Goal: Information Seeking & Learning: Learn about a topic

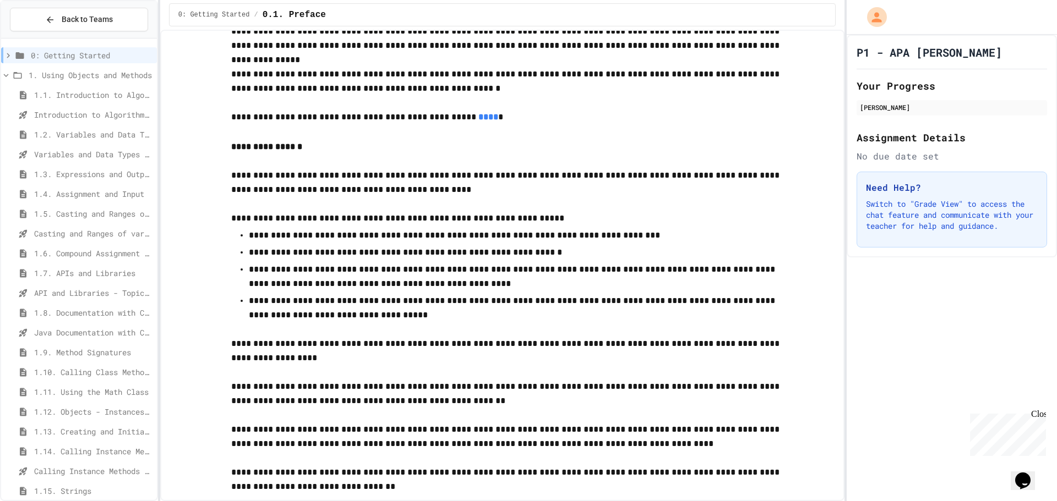
scroll to position [550, 0]
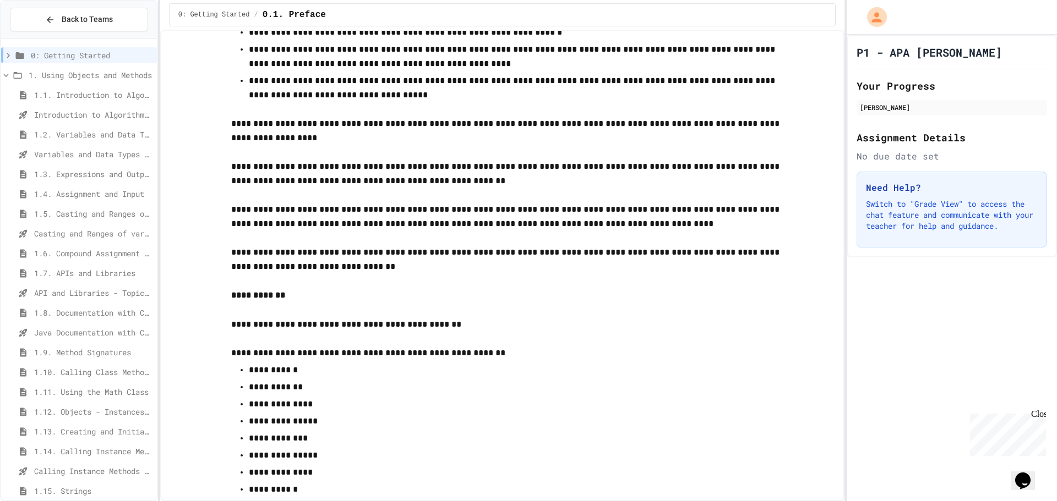
click at [57, 177] on span "1.3. Expressions and Output [New]" at bounding box center [93, 174] width 118 height 12
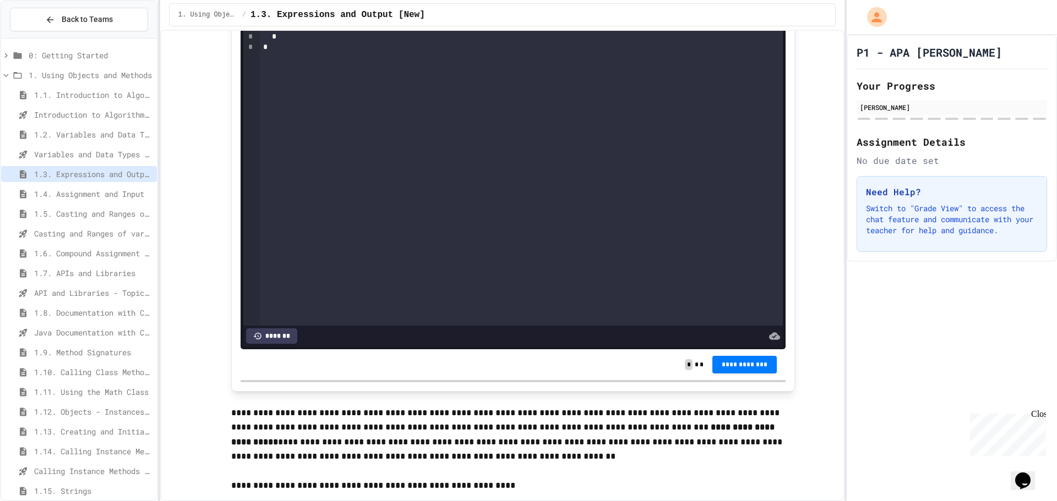
scroll to position [165, 0]
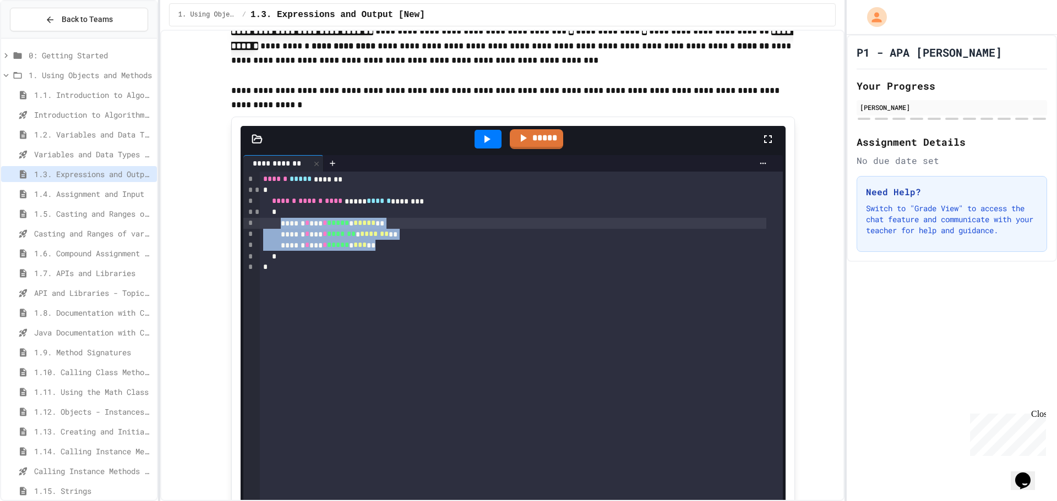
drag, startPoint x: 387, startPoint y: 245, endPoint x: 293, endPoint y: 223, distance: 97.2
click at [293, 223] on div "****** ***** ******* * ****** ****** **** ***** ****** ******** * ****** * *** …" at bounding box center [521, 359] width 523 height 374
click at [475, 145] on div at bounding box center [487, 139] width 27 height 19
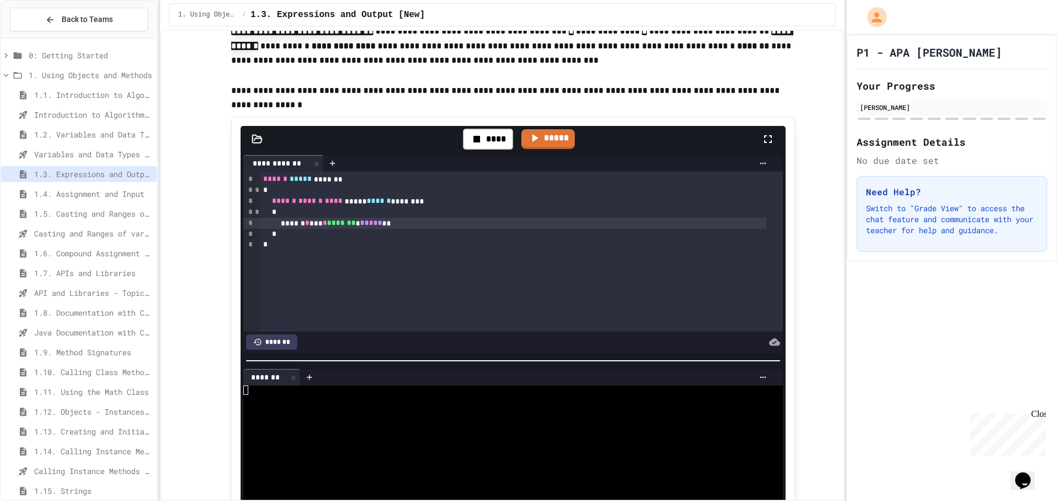
scroll to position [275, 0]
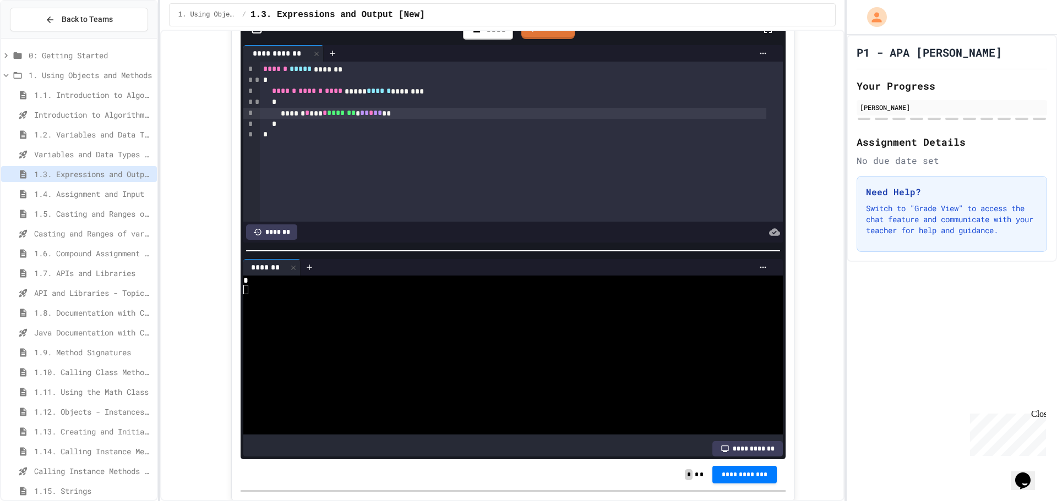
click at [369, 114] on span "**" at bounding box center [364, 113] width 9 height 8
click at [479, 36] on div "****" at bounding box center [488, 29] width 50 height 21
click at [480, 36] on icon at bounding box center [486, 29] width 13 height 13
click at [54, 214] on span "1.5. Casting and Ranges of Values" at bounding box center [93, 214] width 118 height 12
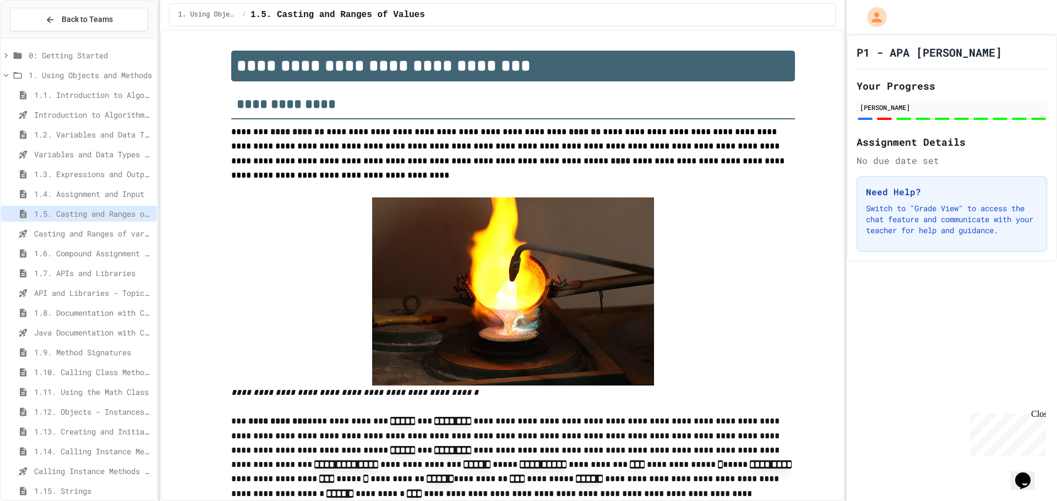
click at [66, 262] on div "1.6. Compound Assignment Operators" at bounding box center [79, 255] width 156 height 20
click at [66, 267] on div "1.7. APIs and Libraries" at bounding box center [79, 273] width 156 height 16
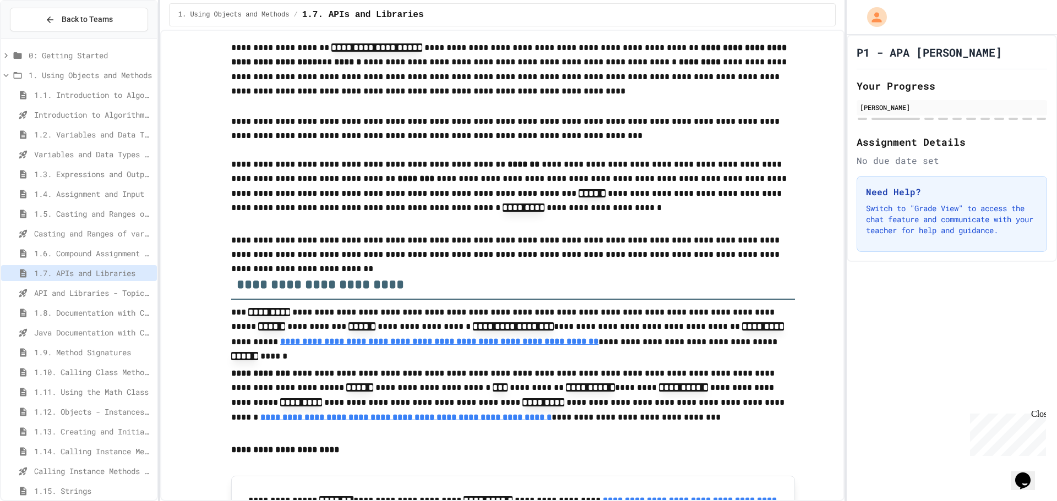
scroll to position [220, 0]
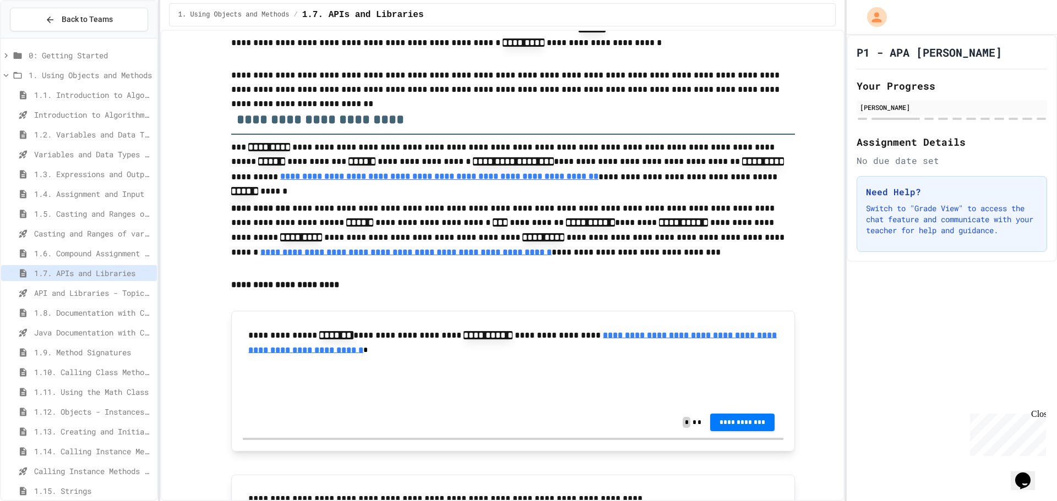
click at [359, 352] on u "**********" at bounding box center [512, 342] width 528 height 23
click at [79, 259] on div "1.6. Compound Assignment Operators" at bounding box center [79, 253] width 156 height 16
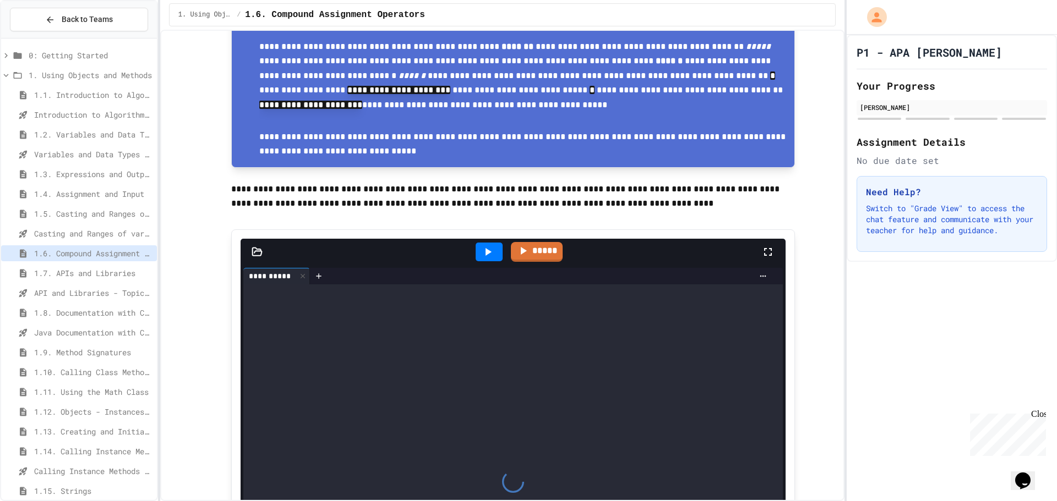
scroll to position [880, 0]
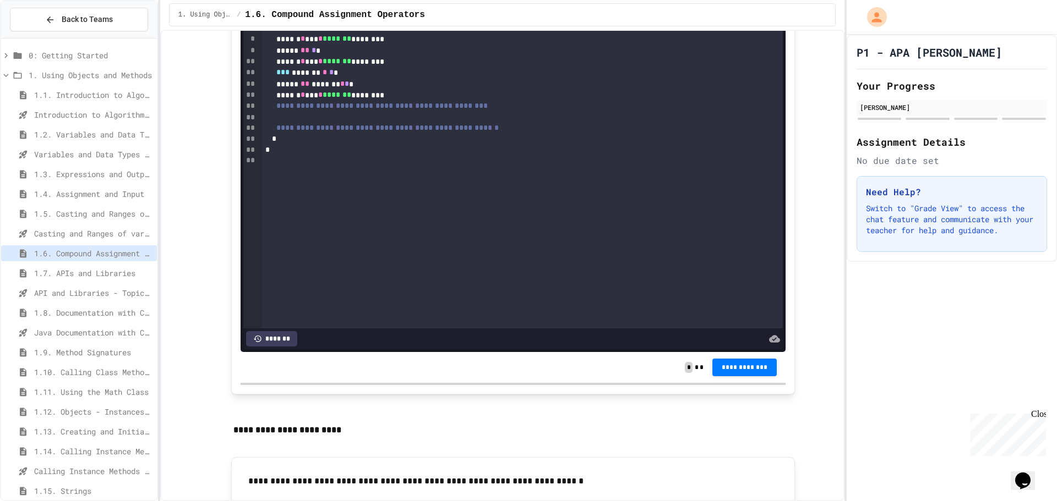
click at [65, 195] on span "1.4. Assignment and Input" at bounding box center [93, 194] width 118 height 12
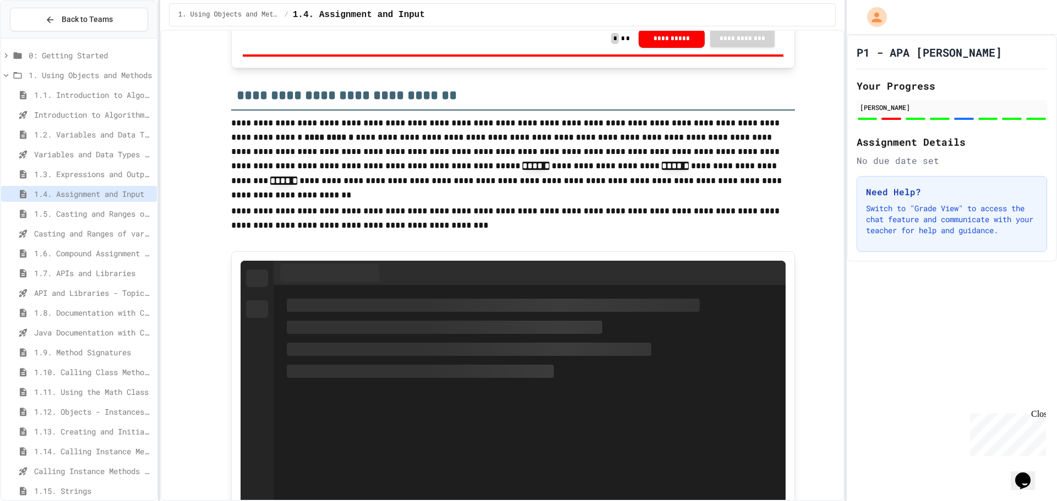
scroll to position [2099, 0]
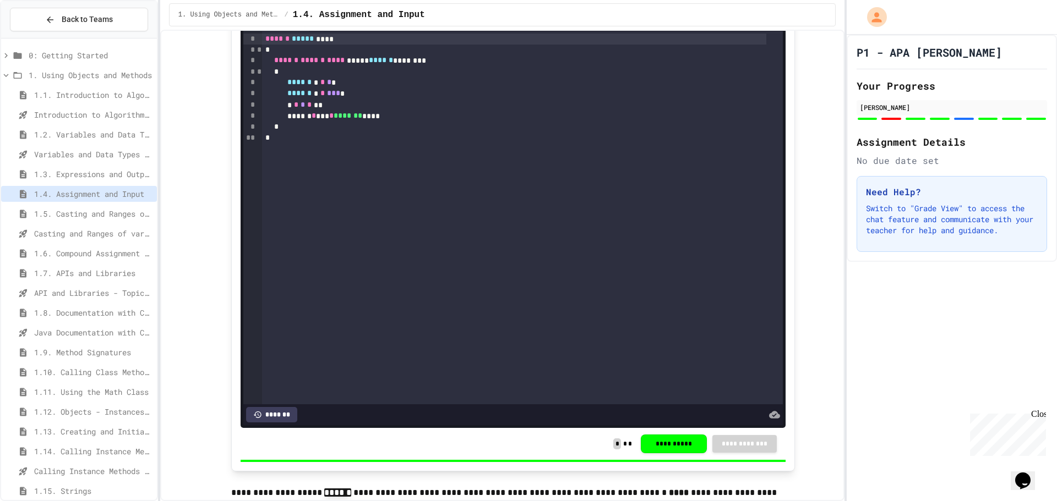
click at [23, 179] on div "1.3. Expressions and Output [New]" at bounding box center [79, 174] width 156 height 16
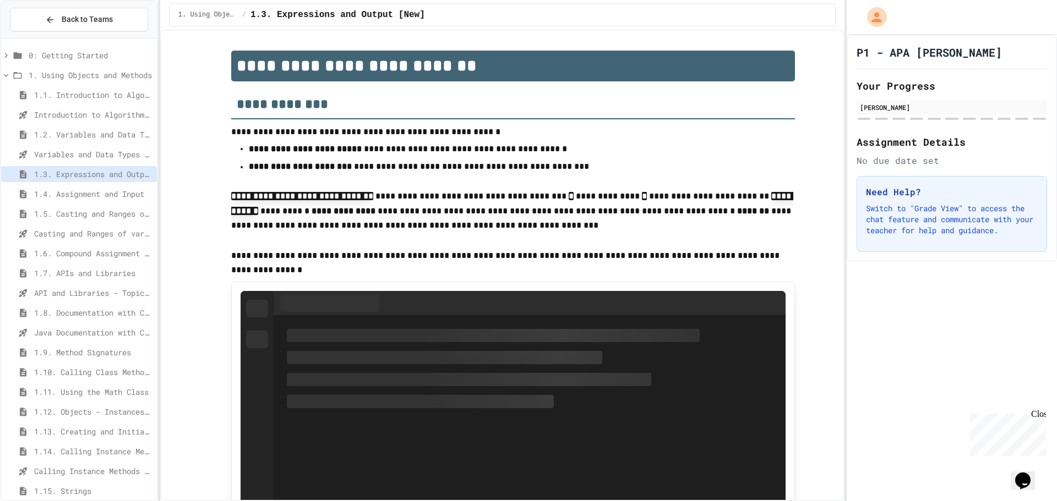
scroll to position [165, 0]
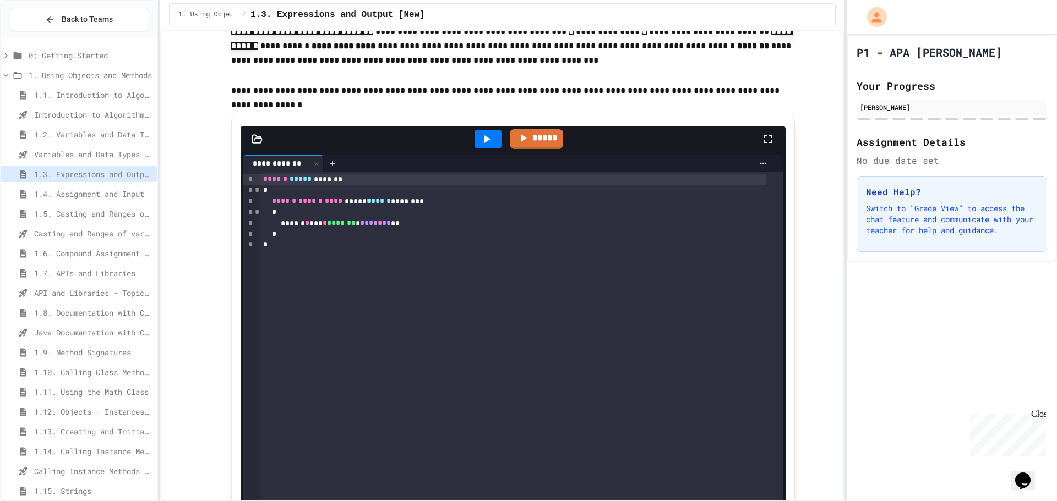
click at [90, 150] on span "Variables and Data Types - Quiz" at bounding box center [93, 155] width 118 height 12
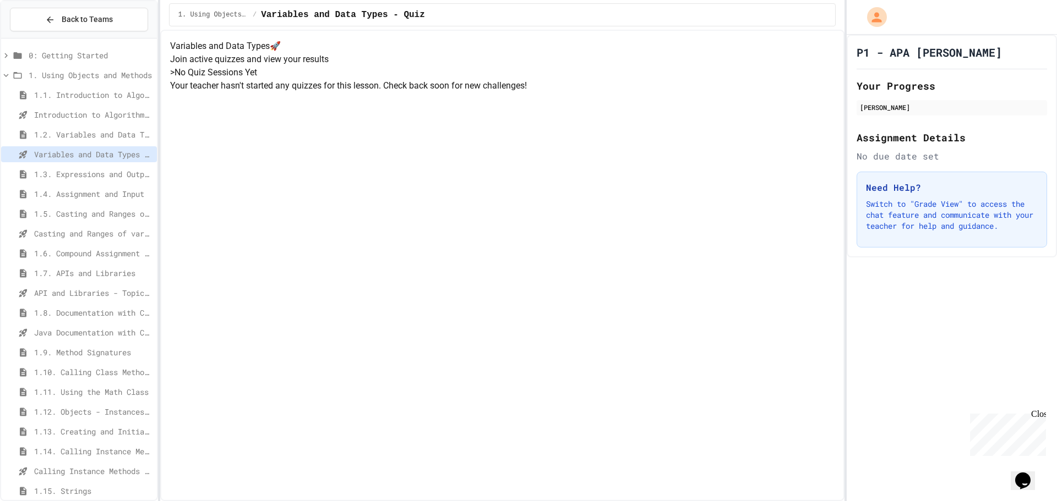
click at [93, 121] on div "Introduction to Algorithms, Programming, and Compilers" at bounding box center [79, 115] width 156 height 16
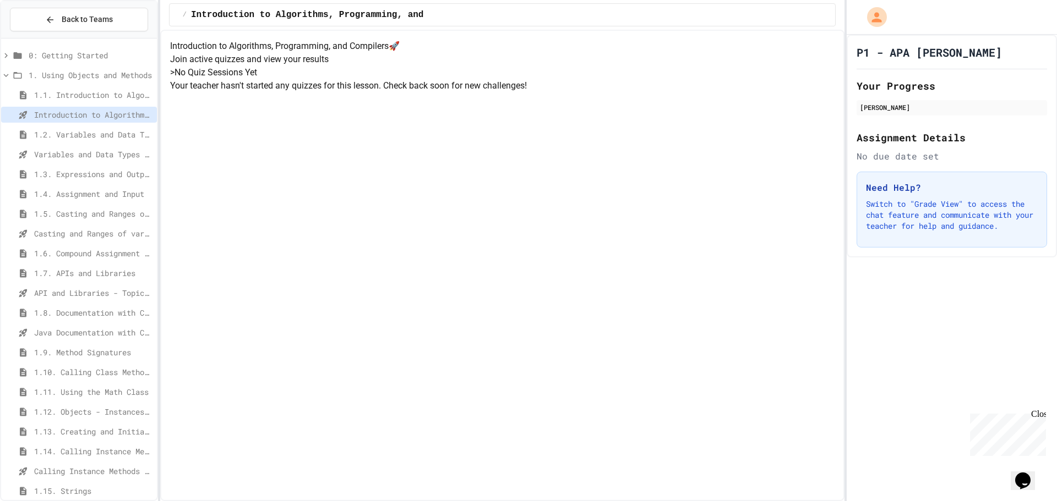
click at [91, 84] on div "1. Using Objects and Methods" at bounding box center [79, 77] width 156 height 20
click at [87, 105] on div "1.1. Introduction to Algorithms, Programming, and Compilers" at bounding box center [79, 97] width 156 height 20
click at [87, 99] on span "1.1. Introduction to Algorithms, Programming, and Compilers" at bounding box center [93, 95] width 118 height 12
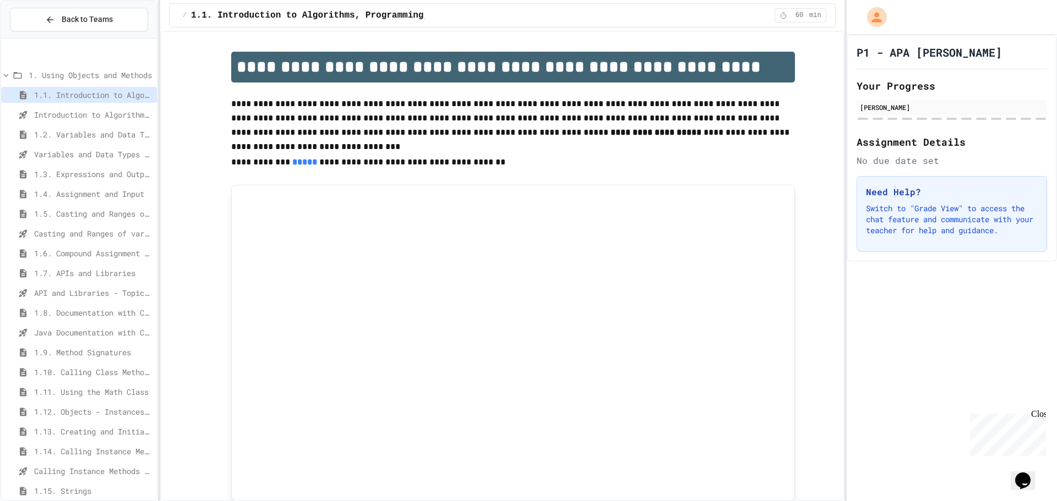
scroll to position [55, 0]
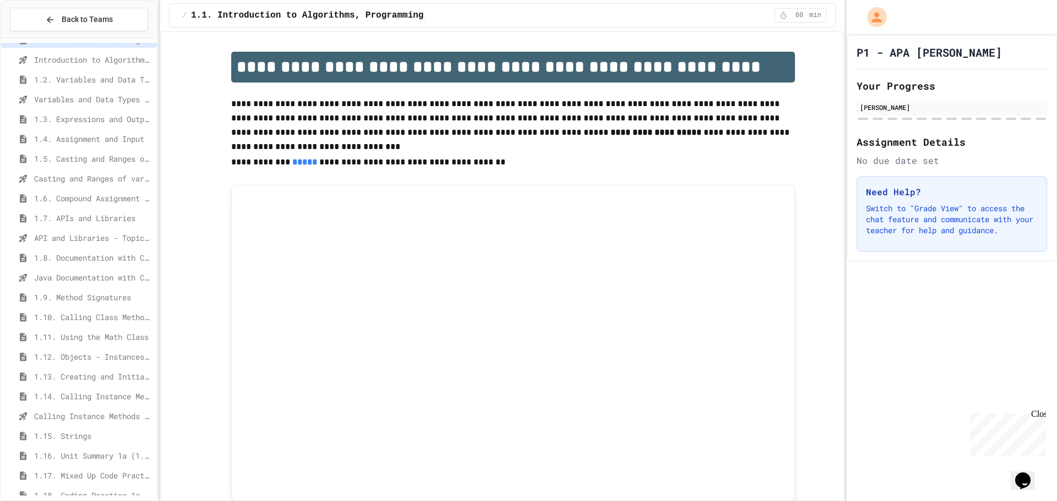
click at [107, 229] on div "1.7. APIs and Libraries" at bounding box center [79, 220] width 156 height 20
click at [91, 199] on span "1.6. Compound Assignment Operators" at bounding box center [93, 199] width 118 height 12
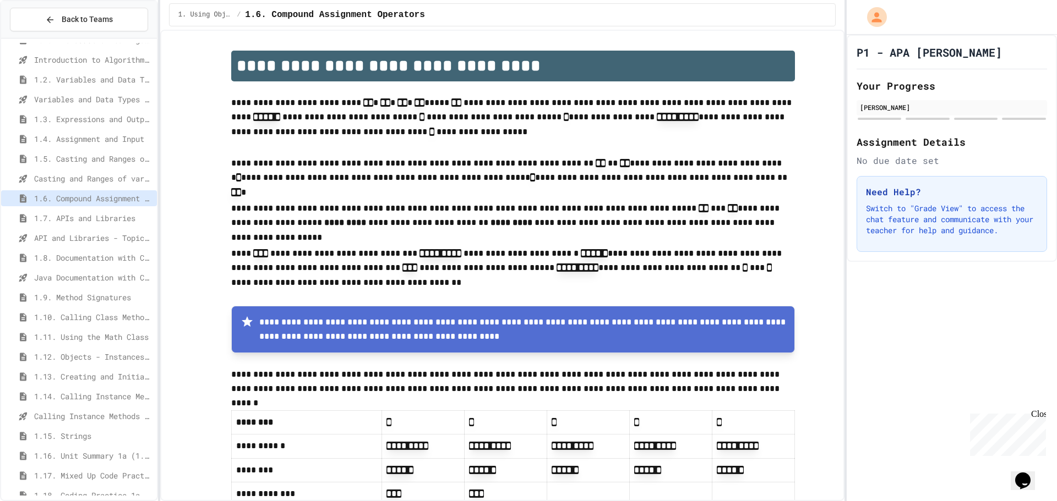
click at [95, 142] on span "1.4. Assignment and Input" at bounding box center [93, 139] width 118 height 12
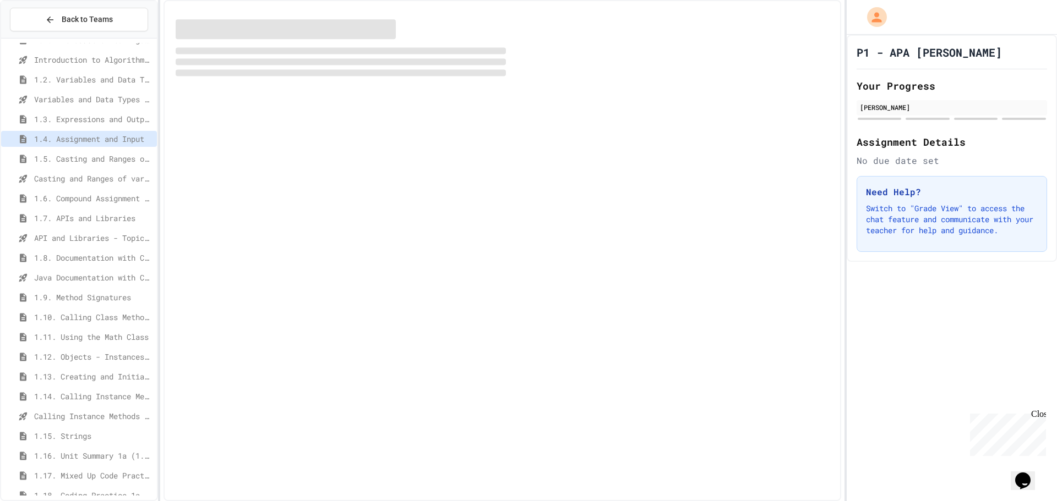
click at [95, 108] on div "Variables and Data Types - Quiz" at bounding box center [79, 101] width 156 height 20
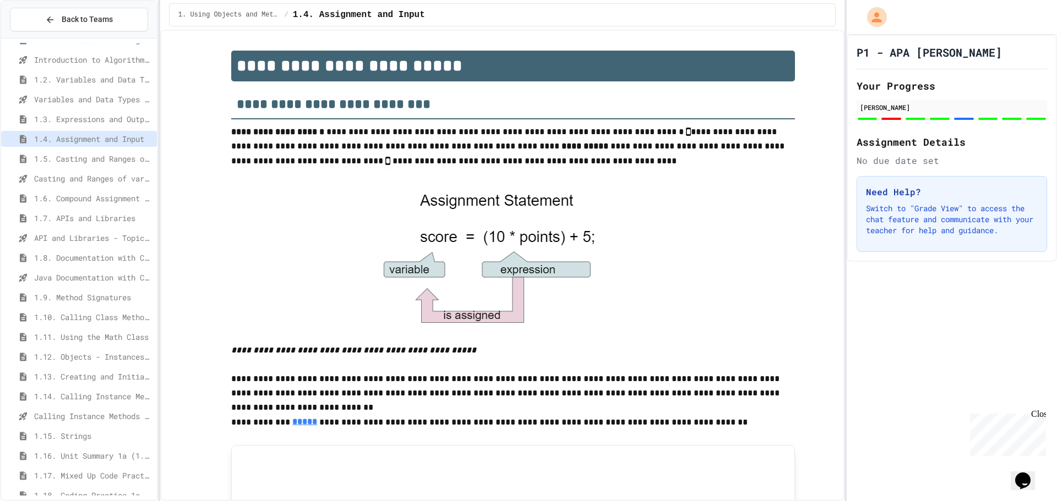
click at [95, 88] on div "1.2. Variables and Data Types" at bounding box center [79, 82] width 156 height 20
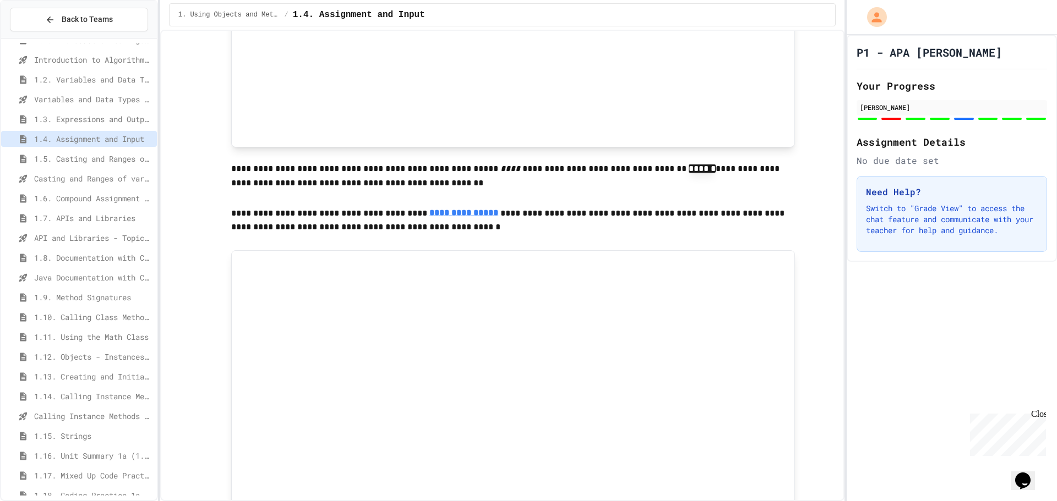
click at [95, 85] on span "1.2. Variables and Data Types" at bounding box center [93, 80] width 118 height 12
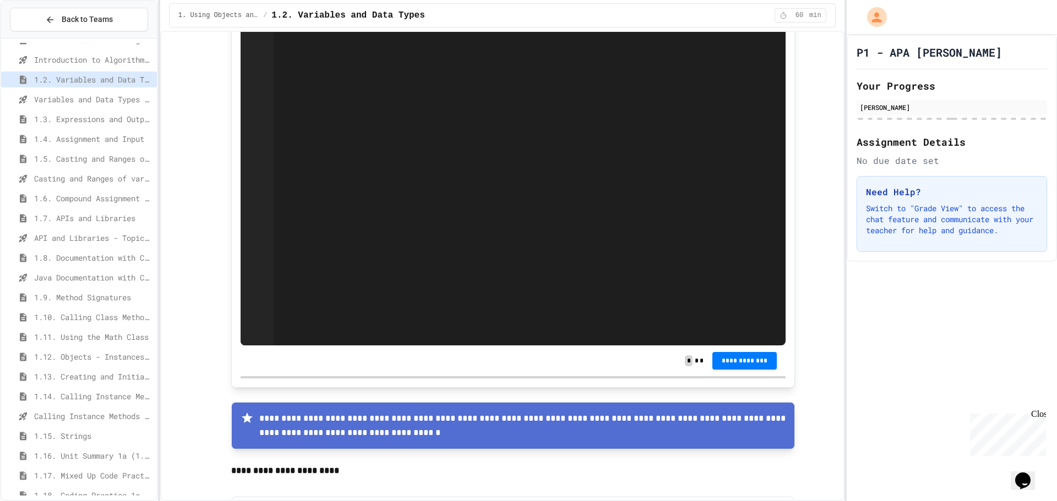
scroll to position [2972, 0]
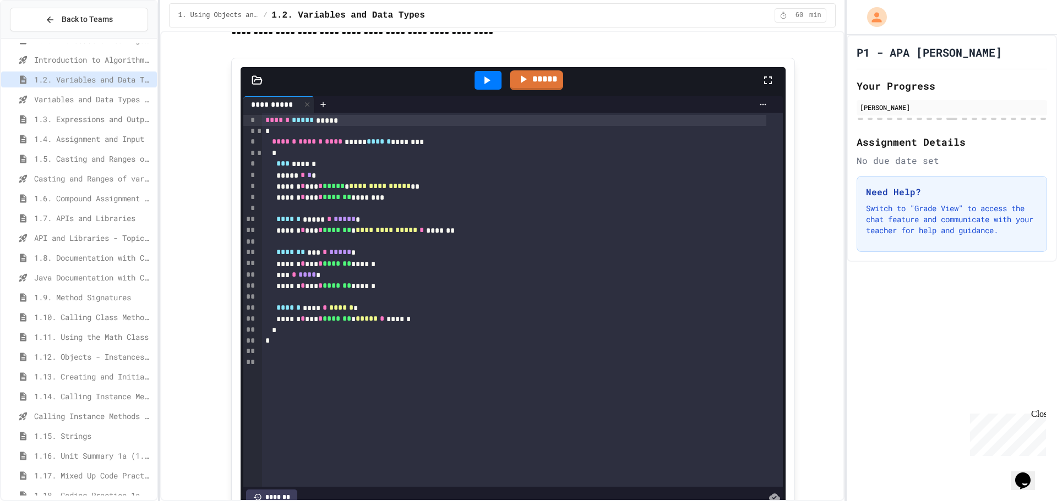
click at [61, 214] on span "1.7. APIs and Libraries" at bounding box center [93, 218] width 118 height 12
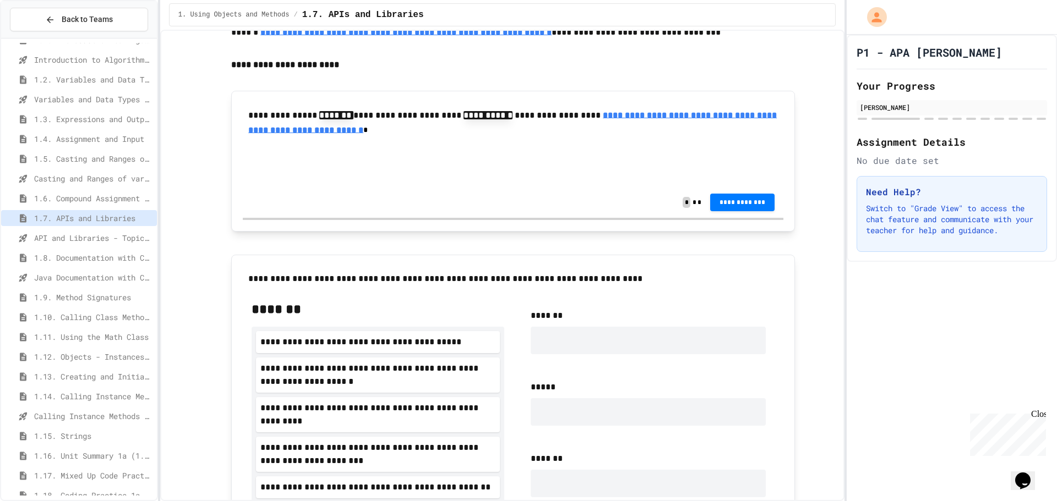
scroll to position [330, 0]
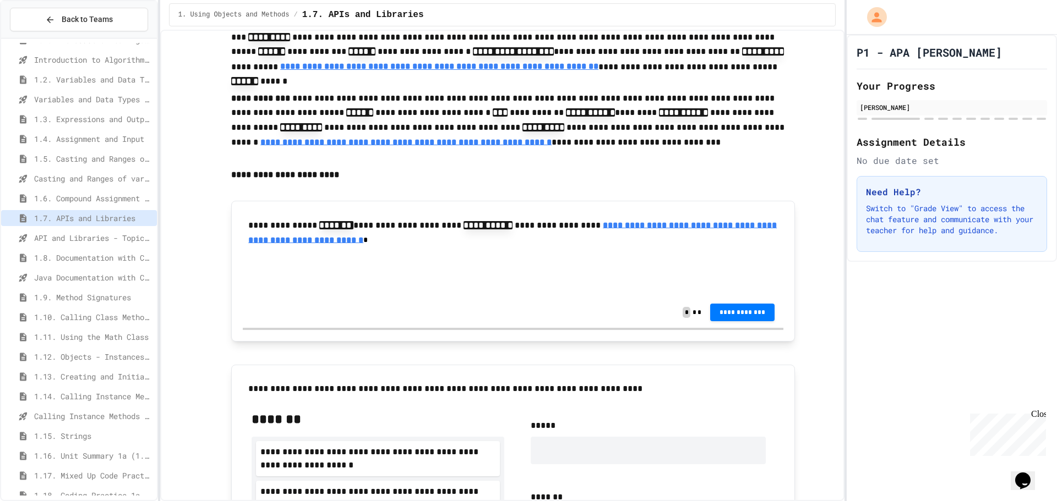
click at [80, 190] on div "1.6. Compound Assignment Operators" at bounding box center [79, 198] width 156 height 16
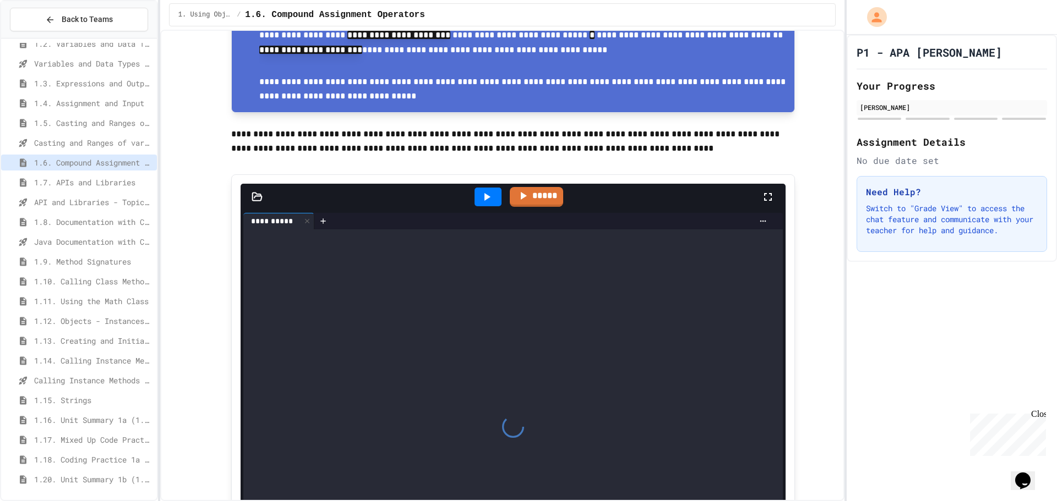
scroll to position [715, 0]
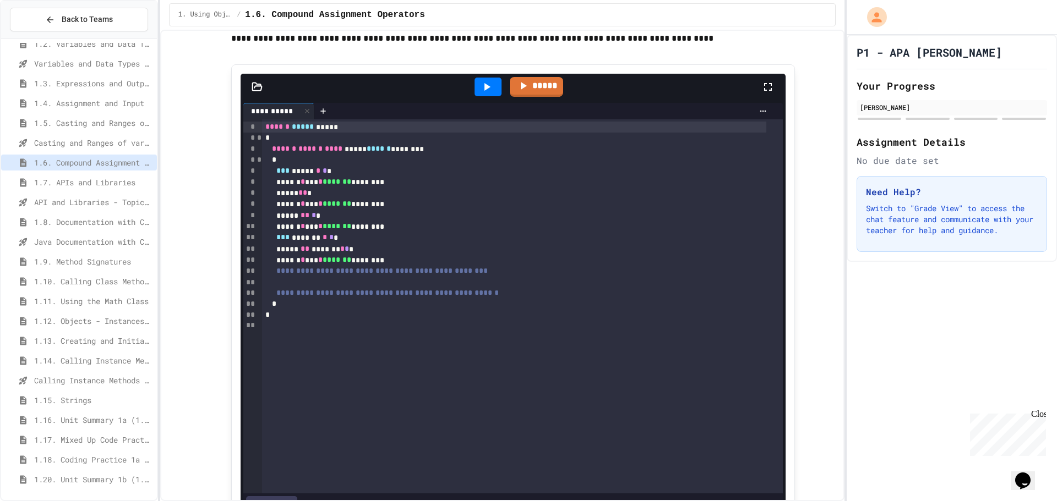
click at [359, 125] on div "****** ***** *****" at bounding box center [514, 127] width 505 height 11
click at [30, 106] on div "1.4. Assignment and Input" at bounding box center [79, 103] width 156 height 16
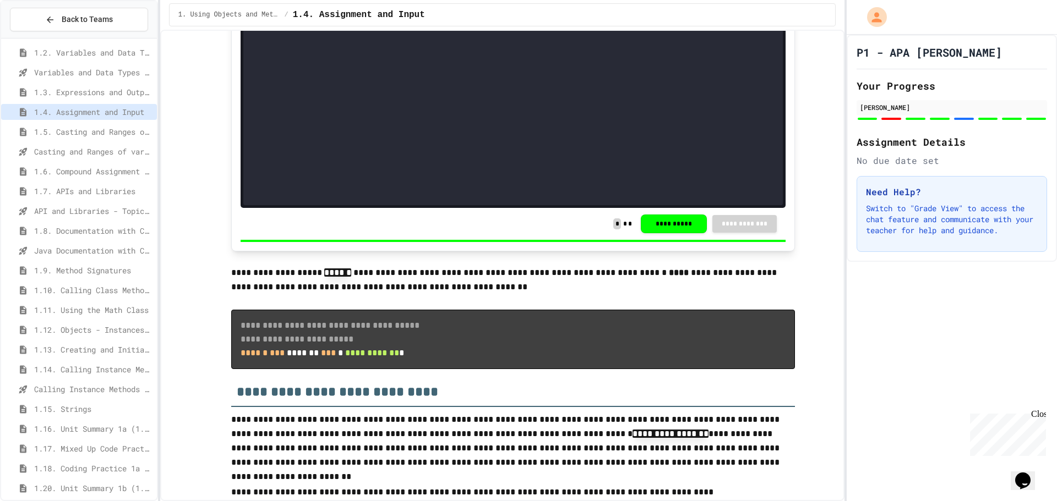
scroll to position [2099, 0]
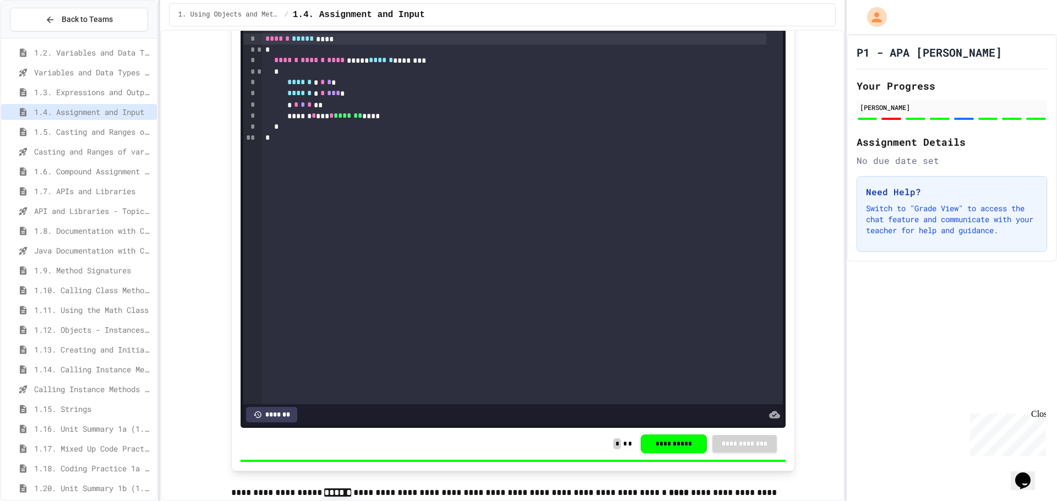
click at [342, 45] on div "****** ***** ****" at bounding box center [514, 39] width 505 height 11
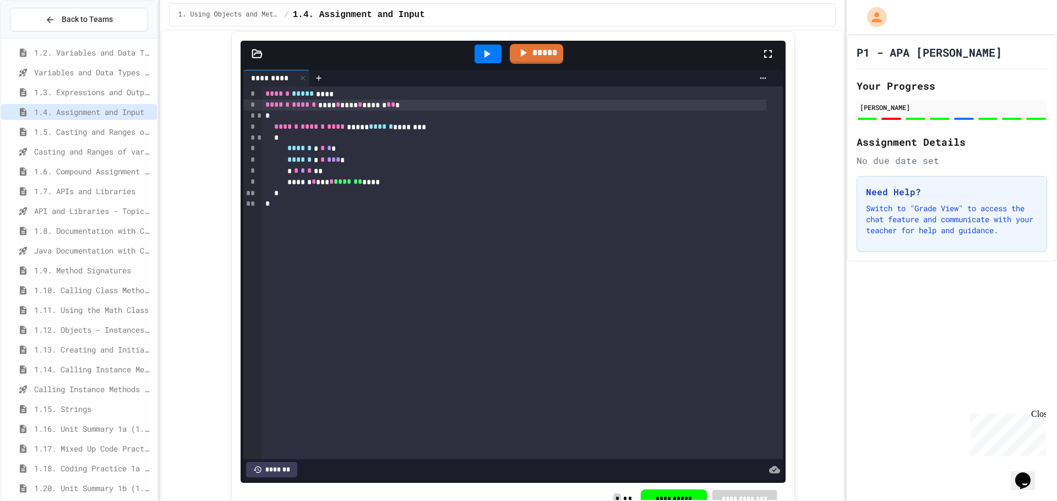
click at [480, 61] on icon at bounding box center [486, 53] width 13 height 13
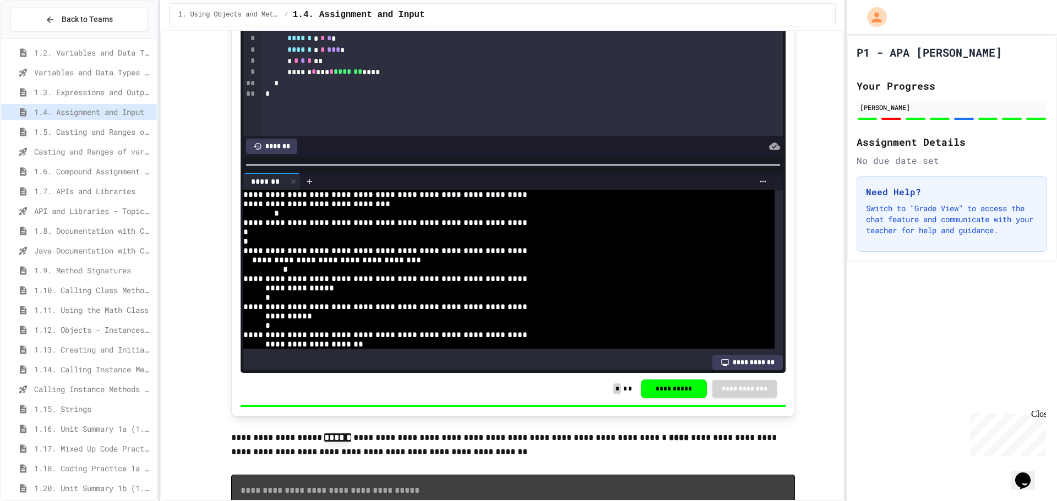
scroll to position [29, 0]
click at [316, 75] on span "*" at bounding box center [313, 72] width 4 height 8
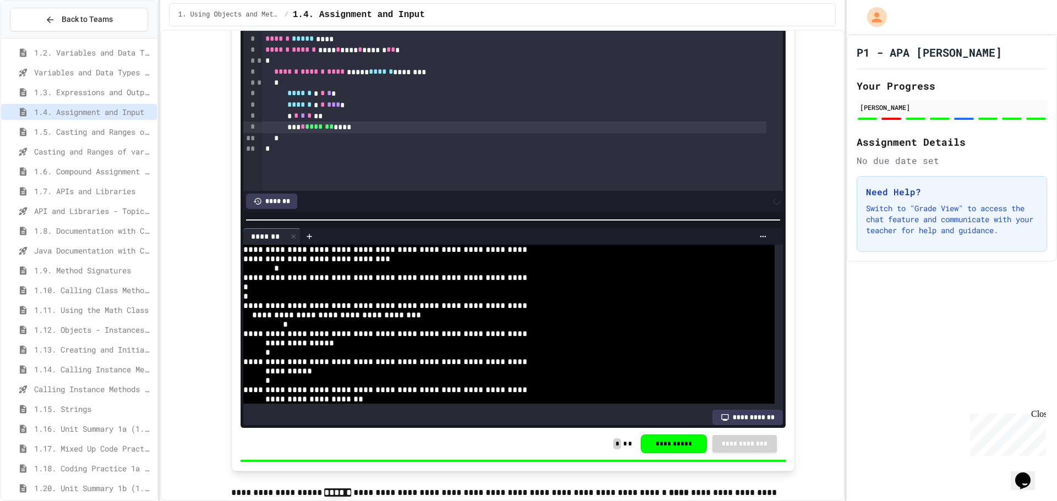
scroll to position [2044, 0]
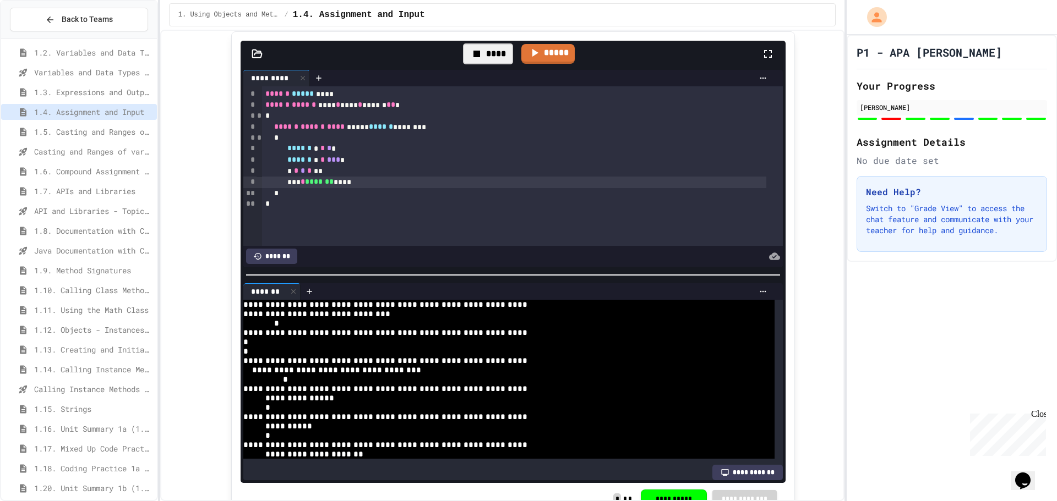
click at [473, 57] on icon at bounding box center [476, 54] width 7 height 7
click at [474, 63] on div at bounding box center [487, 54] width 27 height 19
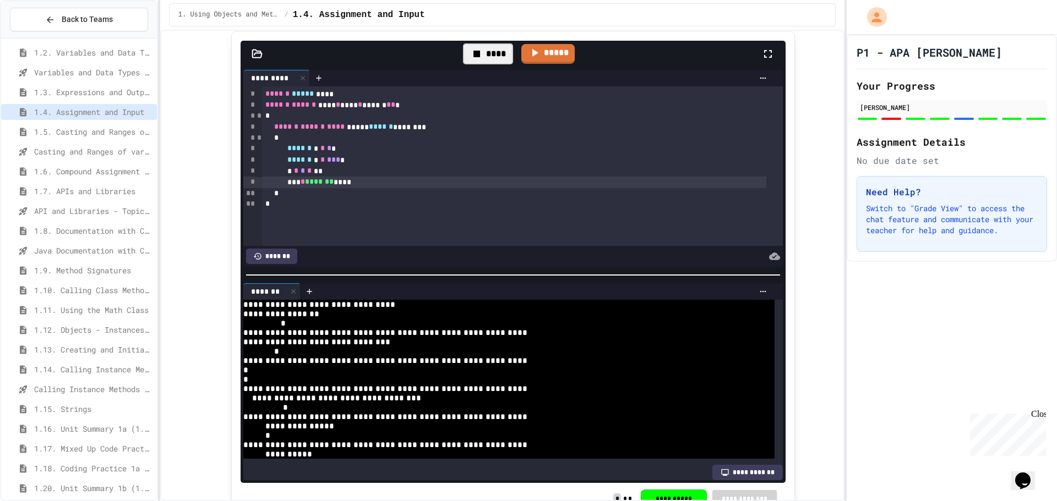
scroll to position [1989, 0]
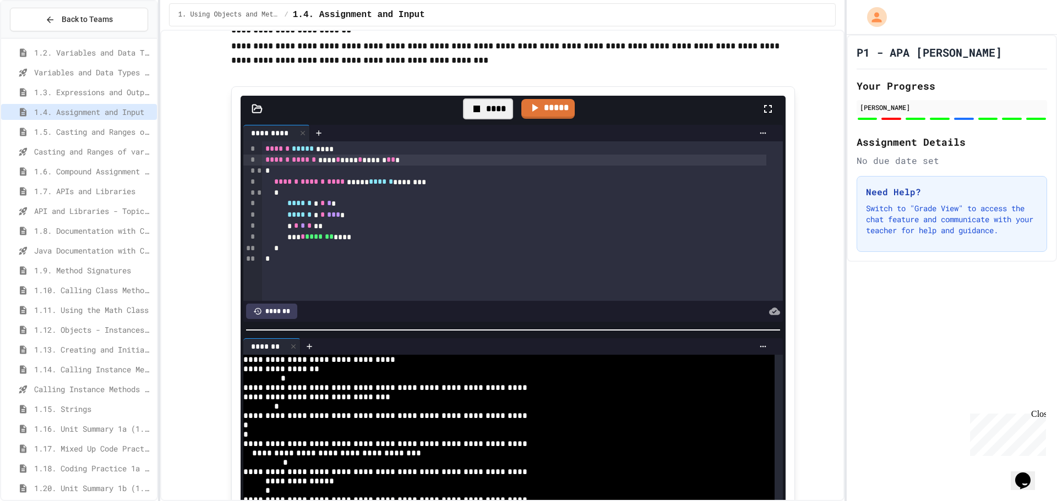
click at [396, 166] on div "****** ****** **** * **** * ****** * * *" at bounding box center [514, 160] width 505 height 11
click at [492, 119] on div "****" at bounding box center [488, 109] width 50 height 21
click at [492, 118] on div at bounding box center [487, 109] width 27 height 19
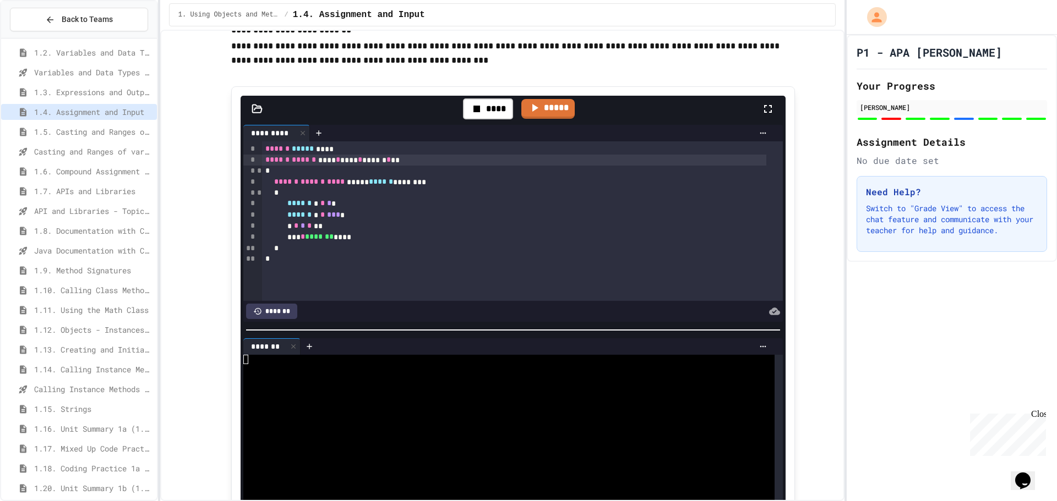
scroll to position [84, 0]
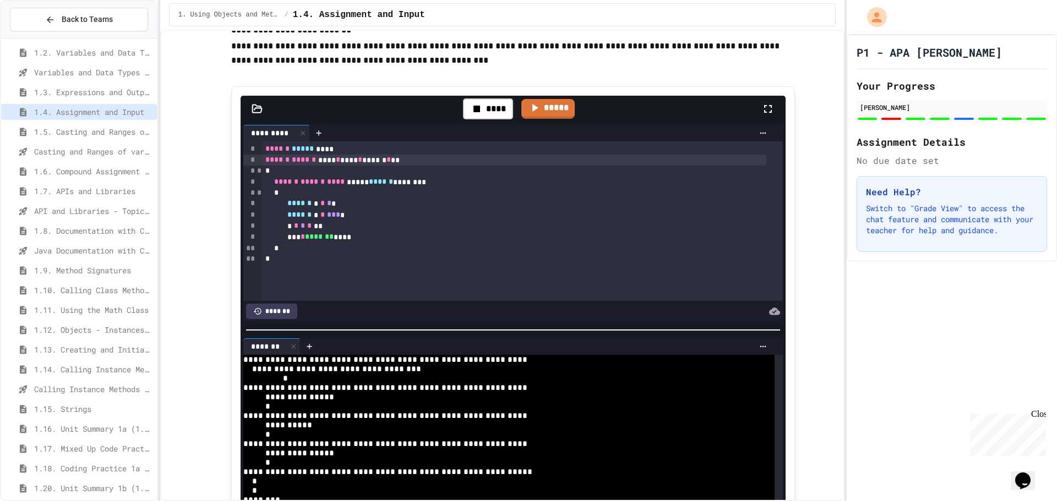
click at [390, 163] on span "*" at bounding box center [388, 160] width 4 height 8
click at [431, 188] on div "****** ****** **** ***** ****** ********" at bounding box center [514, 182] width 505 height 11
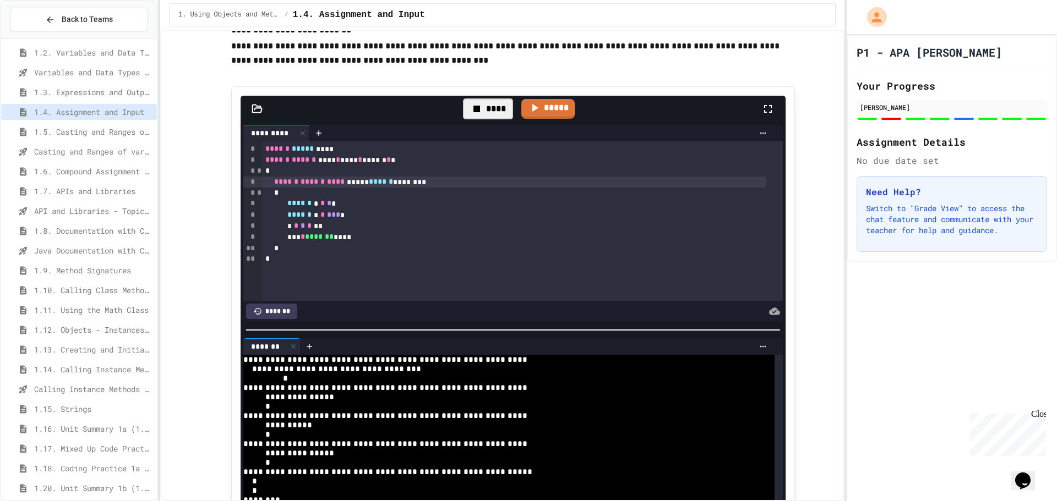
click at [473, 112] on icon at bounding box center [476, 109] width 7 height 7
click at [474, 118] on div at bounding box center [487, 109] width 27 height 19
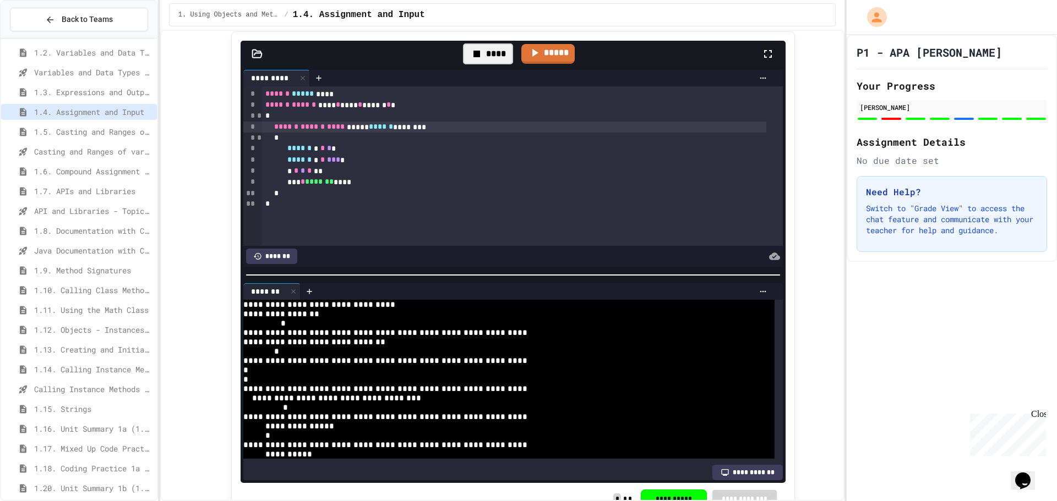
scroll to position [1989, 0]
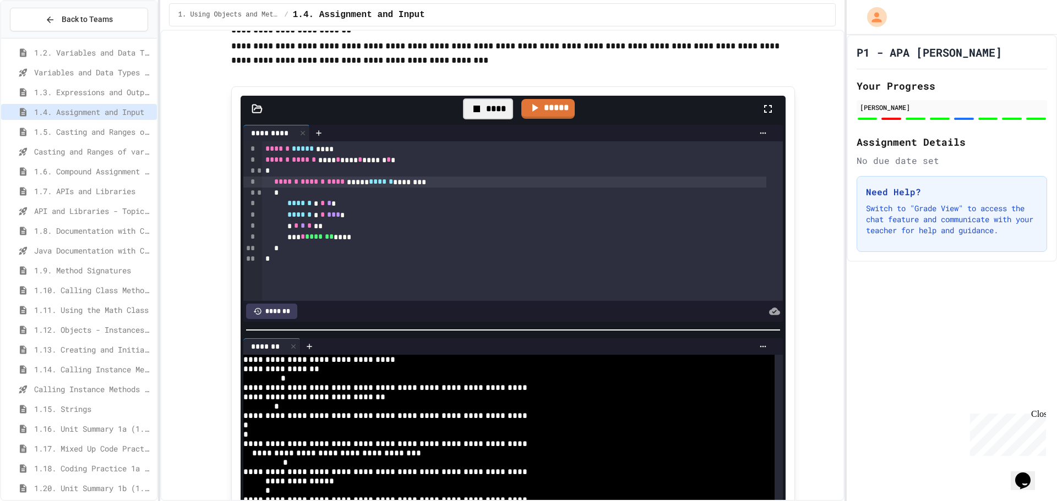
click at [68, 184] on div "1.7. APIs and Libraries" at bounding box center [79, 191] width 156 height 16
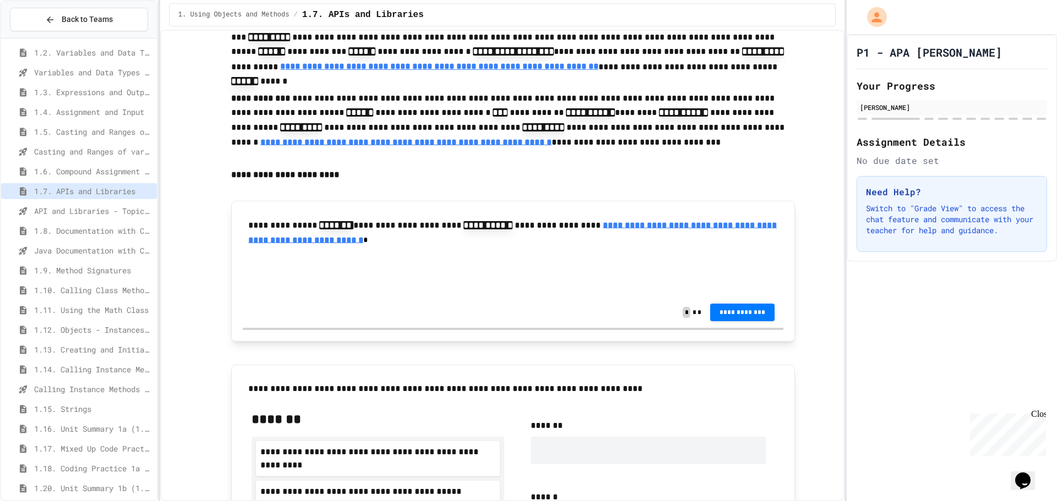
scroll to position [220, 0]
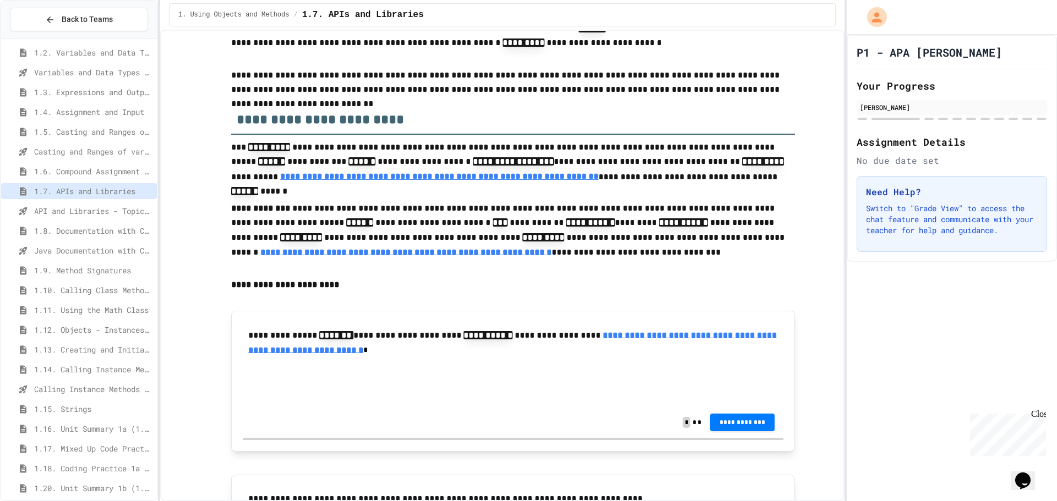
click at [48, 96] on span "1.3. Expressions and Output [New]" at bounding box center [93, 92] width 118 height 12
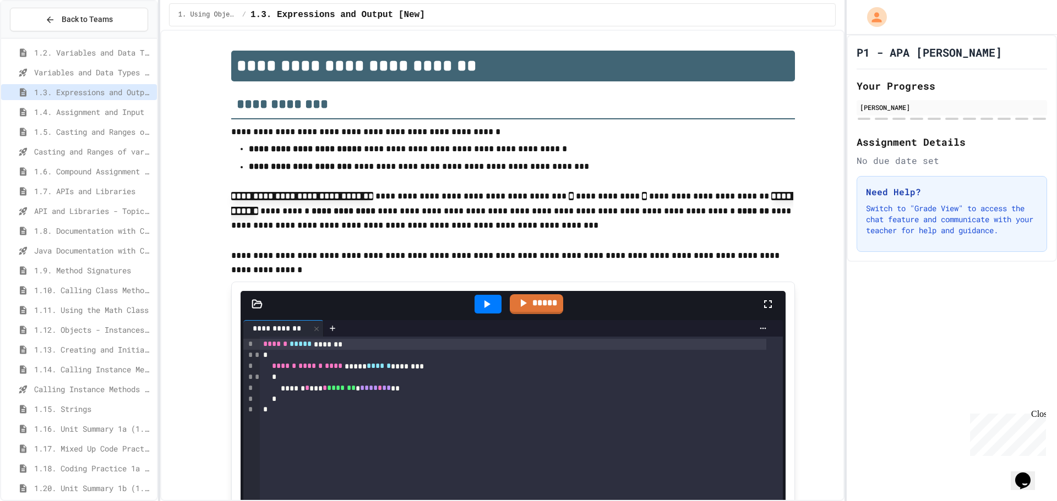
scroll to position [165, 0]
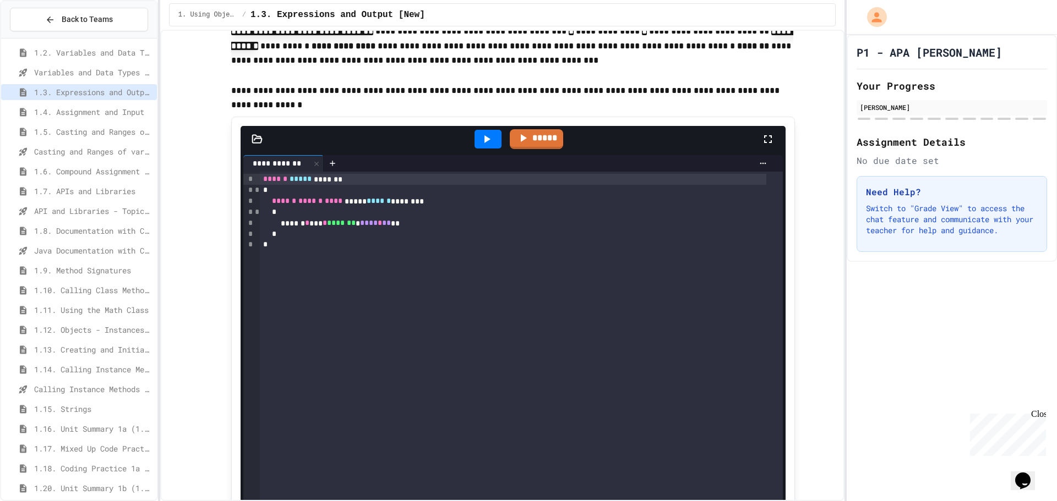
click at [370, 180] on div "****** ***** *******" at bounding box center [513, 179] width 506 height 11
click at [37, 189] on span "1.7. APIs and Libraries" at bounding box center [93, 191] width 118 height 12
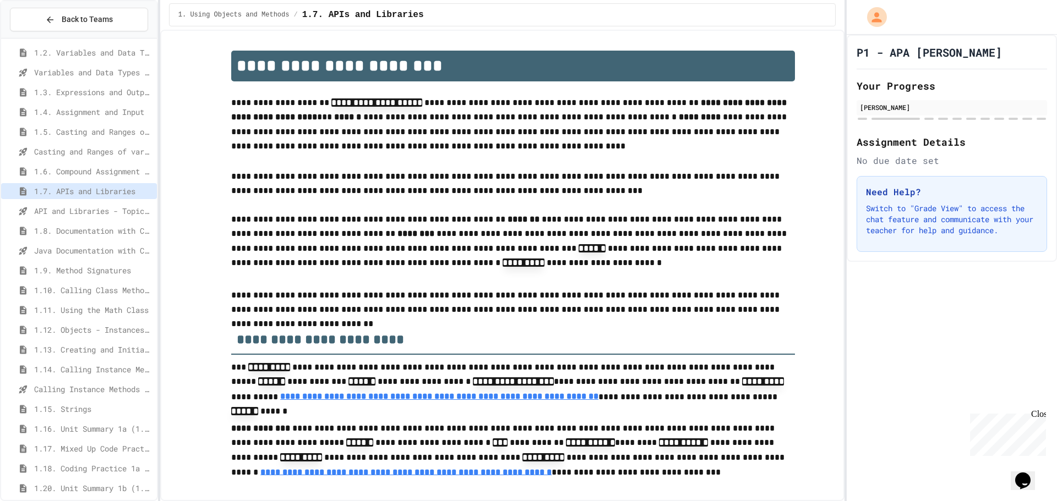
scroll to position [275, 0]
